Goal: Information Seeking & Learning: Learn about a topic

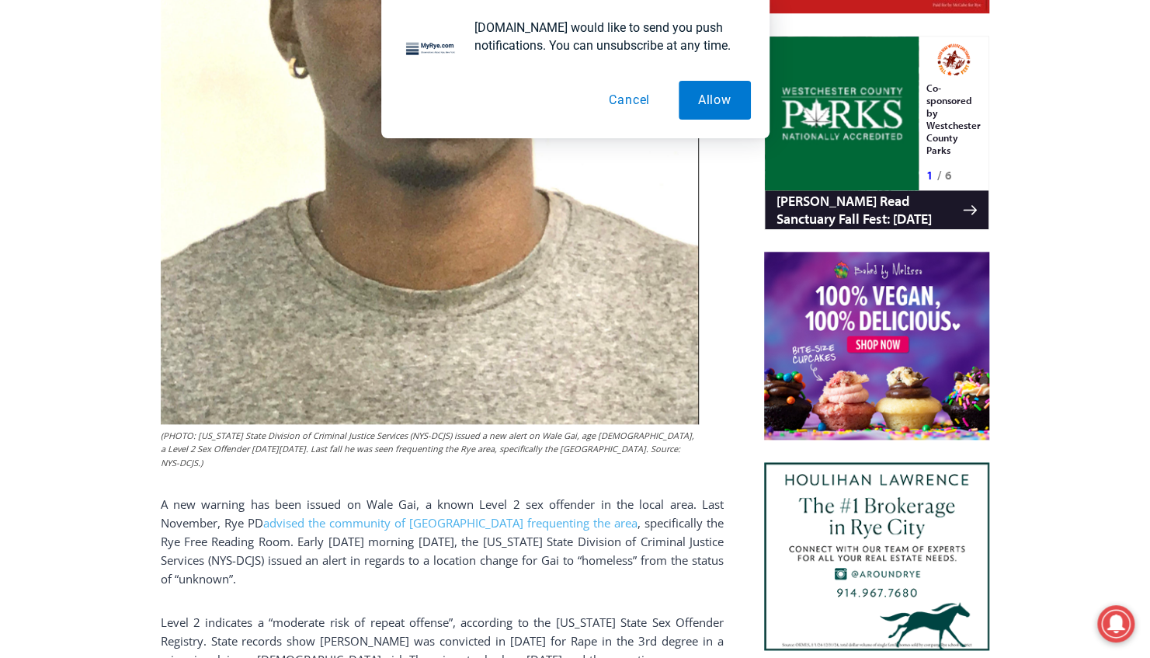
scroll to position [1057, 0]
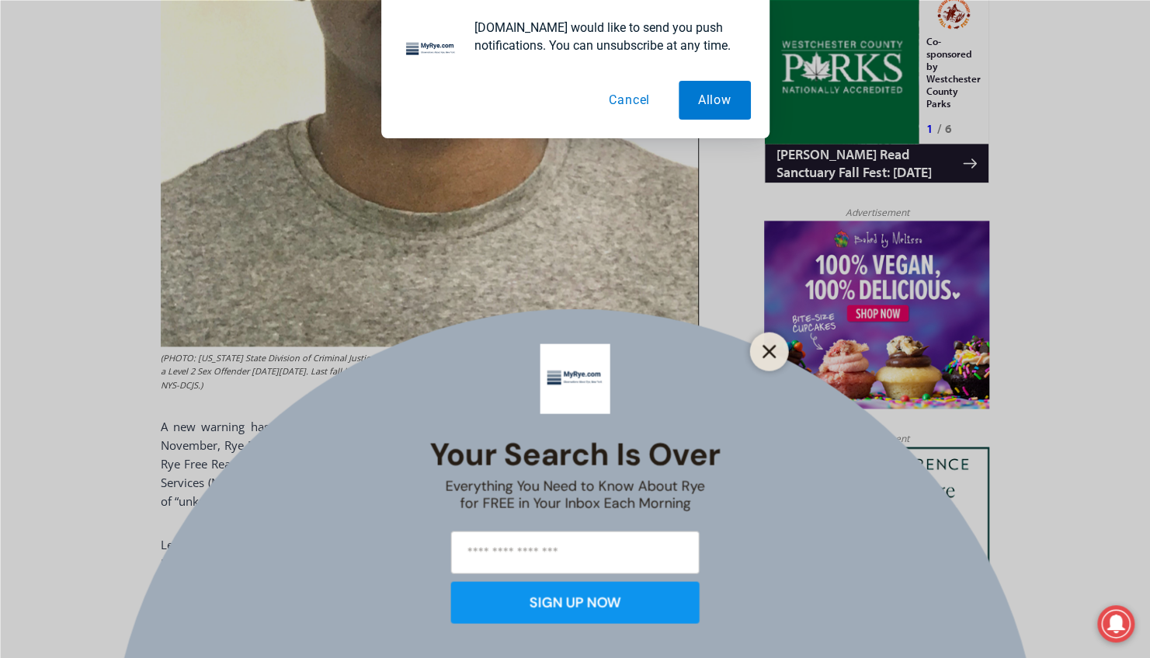
click at [766, 343] on button "Close" at bounding box center [770, 351] width 22 height 22
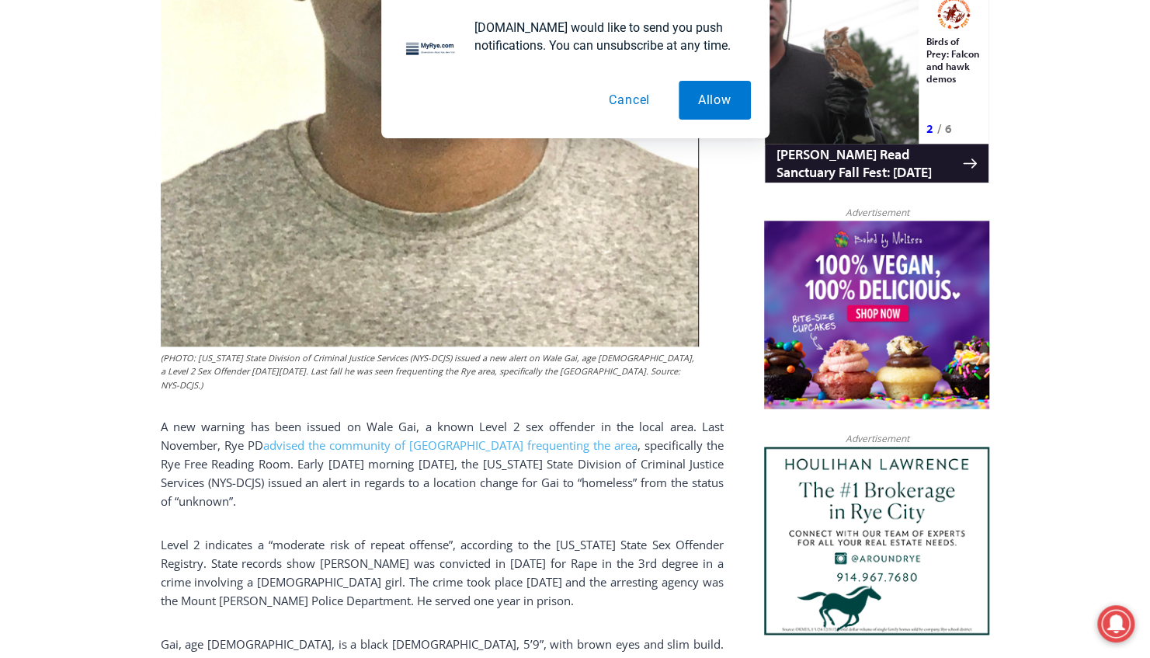
click at [612, 101] on button "Cancel" at bounding box center [630, 100] width 80 height 39
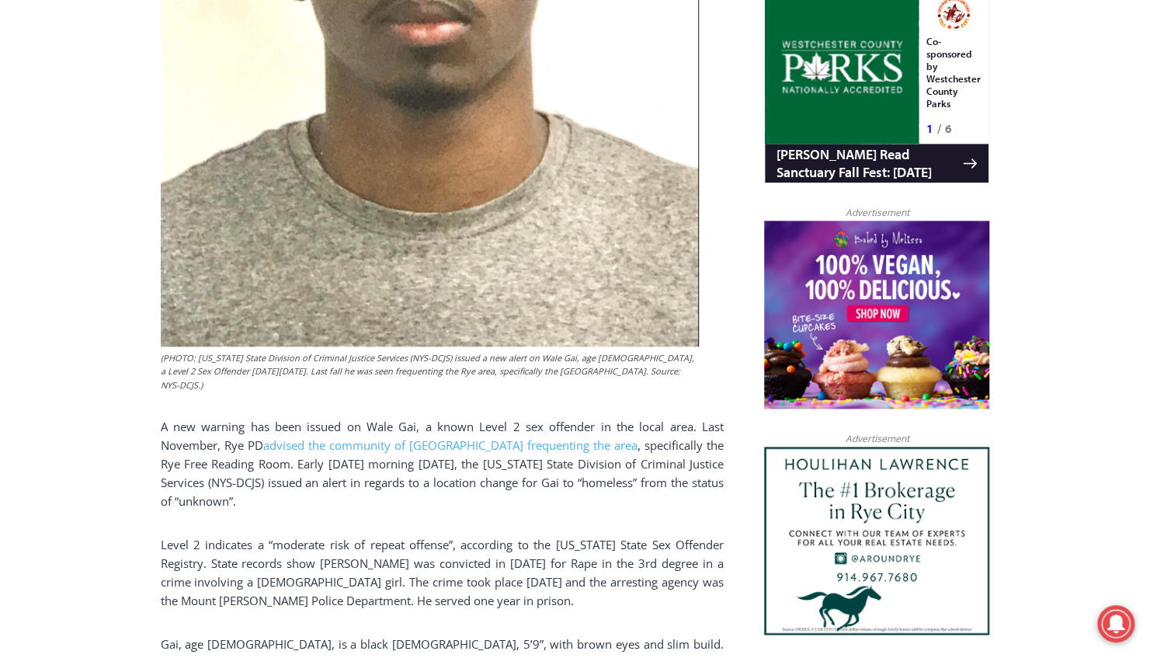
click at [267, 578] on span "Level 2 indicates a “moderate risk of repeat offense”, according to the [US_STA…" at bounding box center [442, 572] width 563 height 71
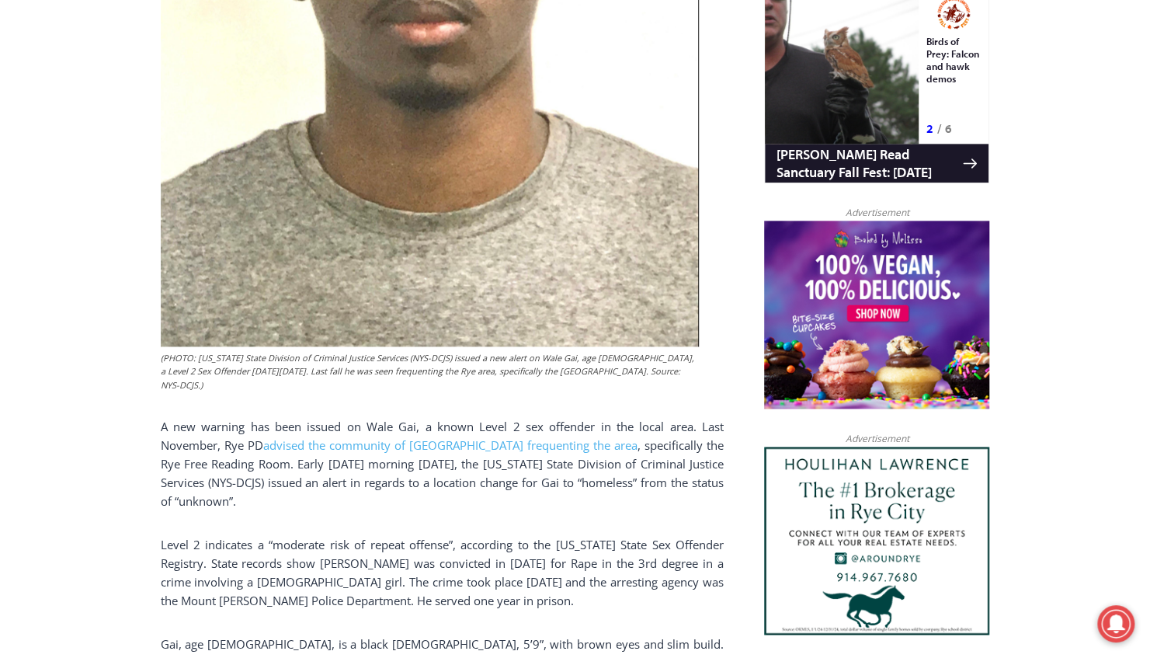
click at [267, 578] on span "Level 2 indicates a “moderate risk of repeat offense”, according to the [US_STA…" at bounding box center [442, 572] width 563 height 71
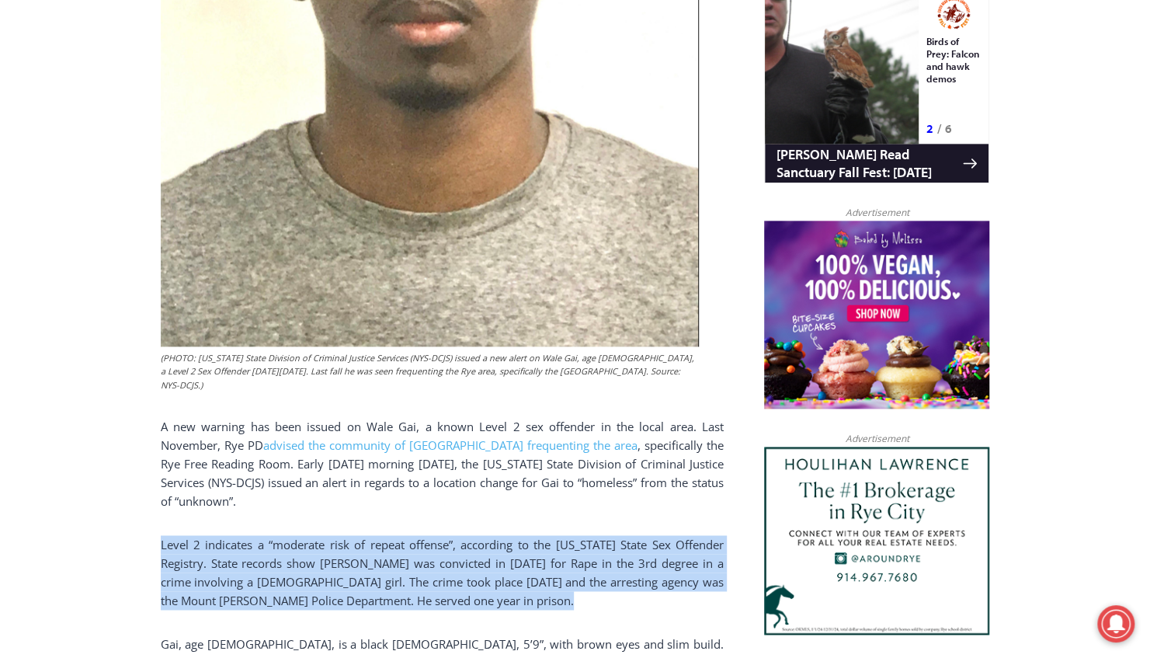
click at [267, 578] on span "Level 2 indicates a “moderate risk of repeat offense”, according to the [US_STA…" at bounding box center [442, 572] width 563 height 71
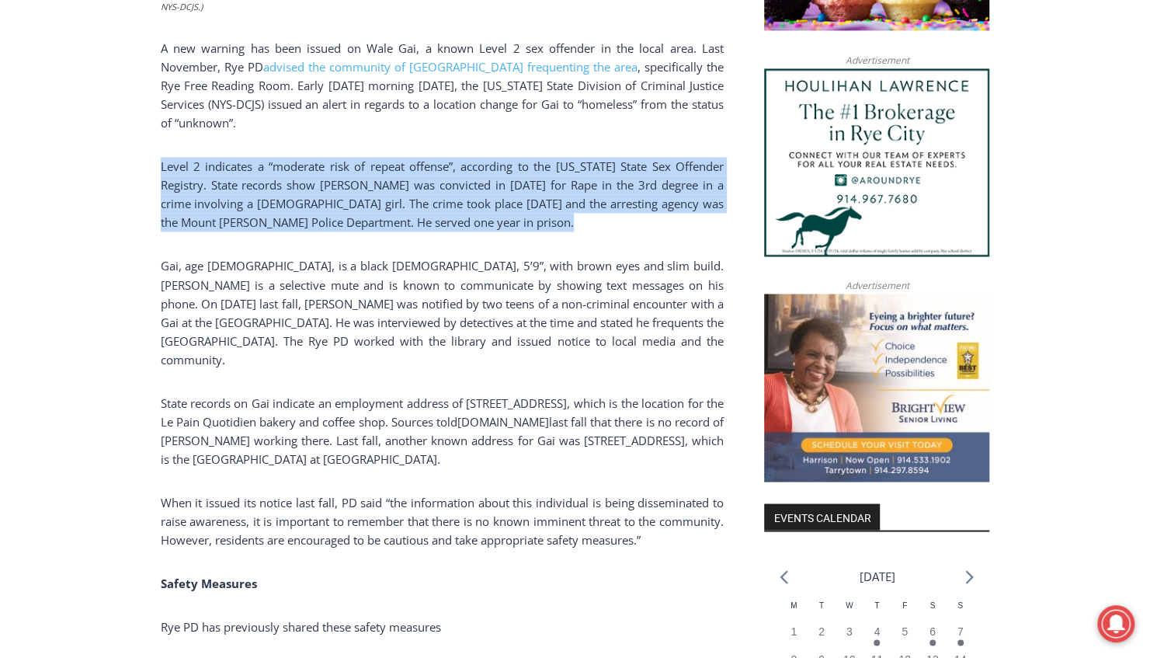
scroll to position [1442, 0]
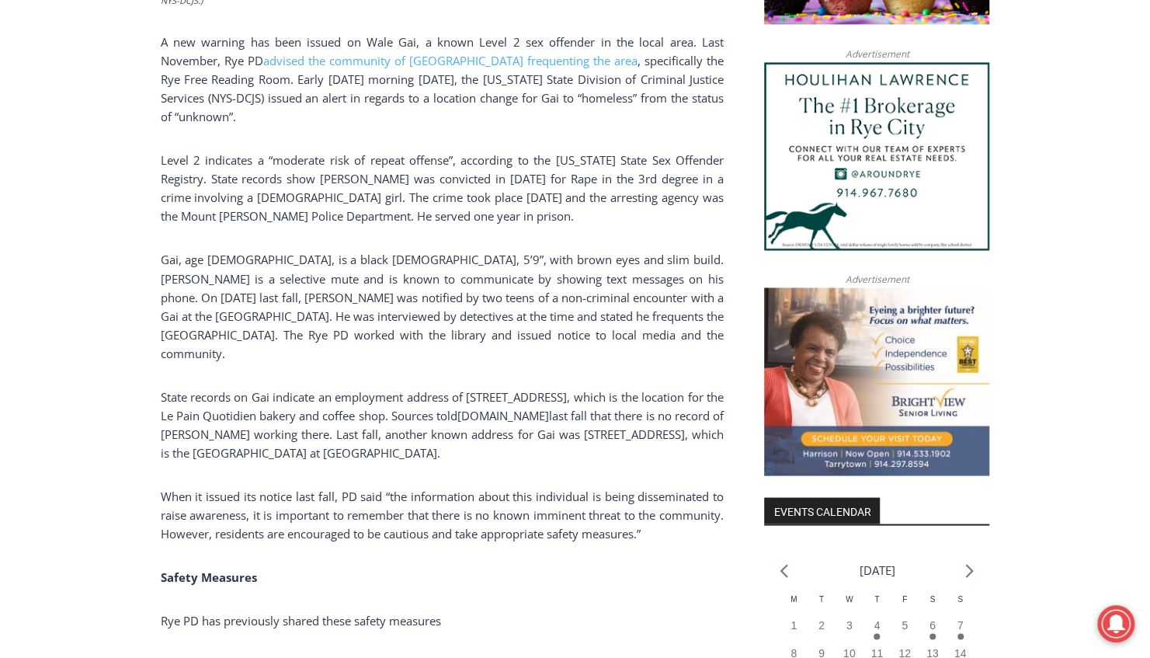
click at [520, 490] on span "When it issued its notice last fall, PD said “the information about this indivi…" at bounding box center [442, 514] width 563 height 53
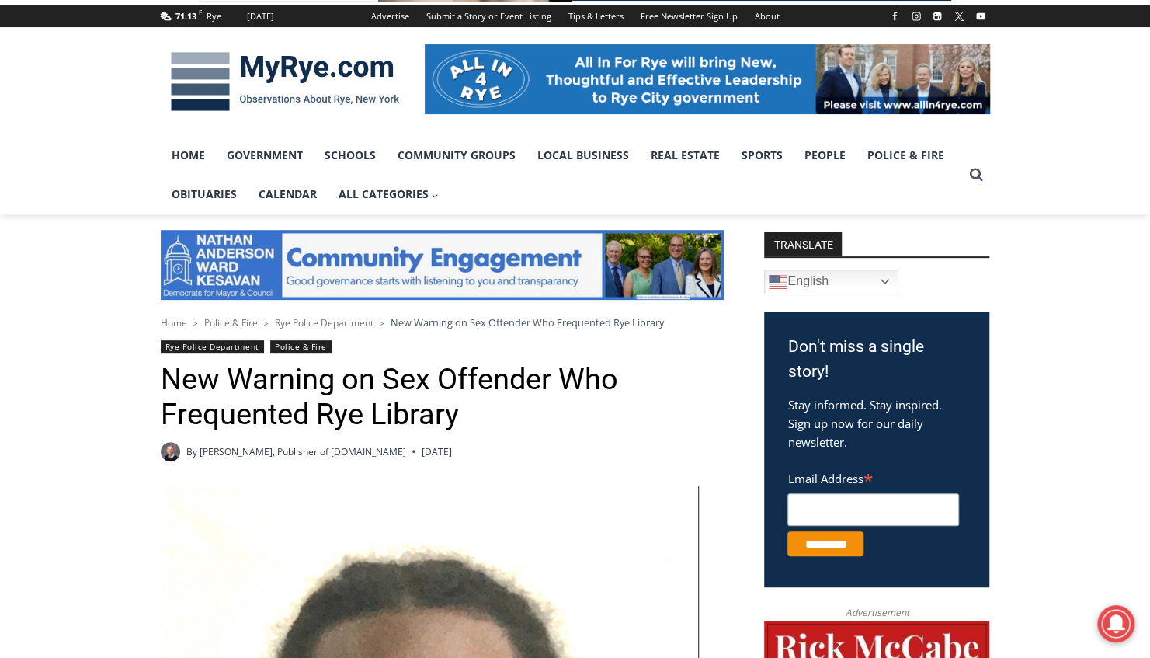
scroll to position [103, 0]
